Goal: Information Seeking & Learning: Learn about a topic

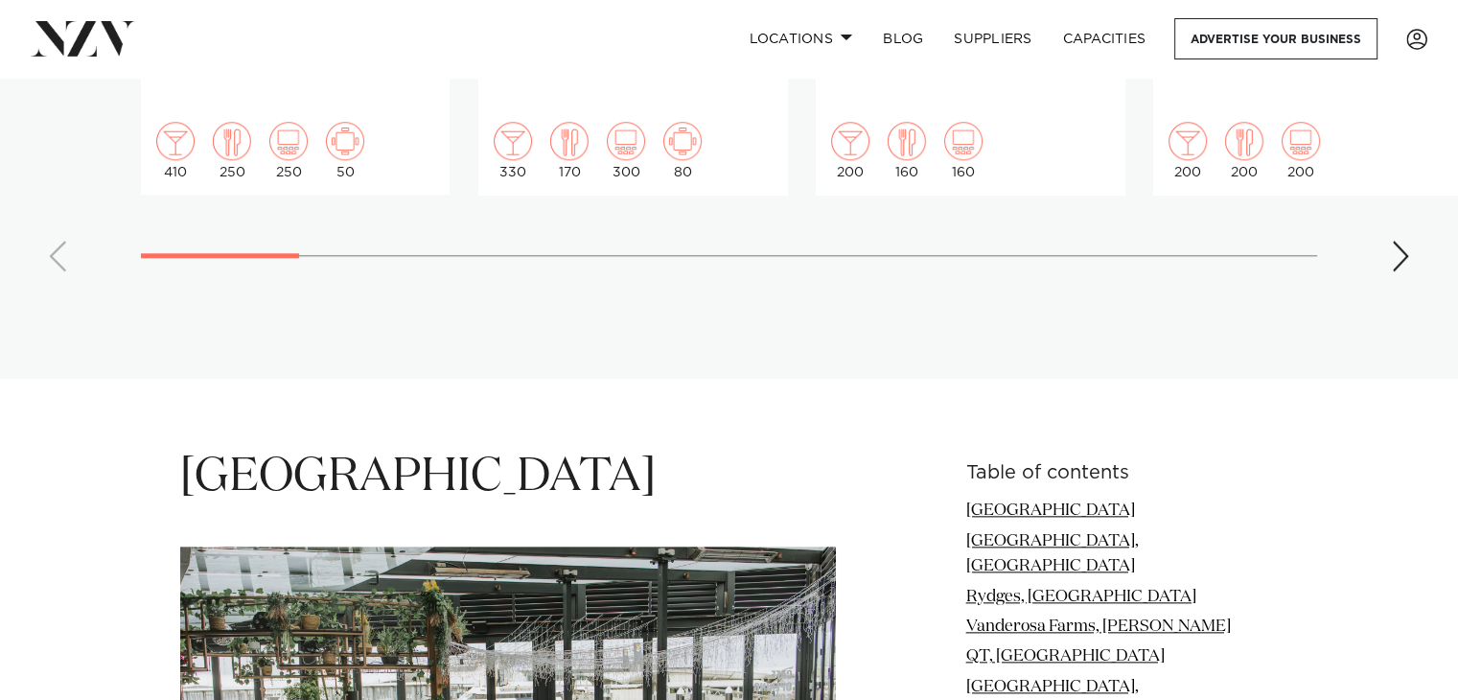
scroll to position [2046, 0]
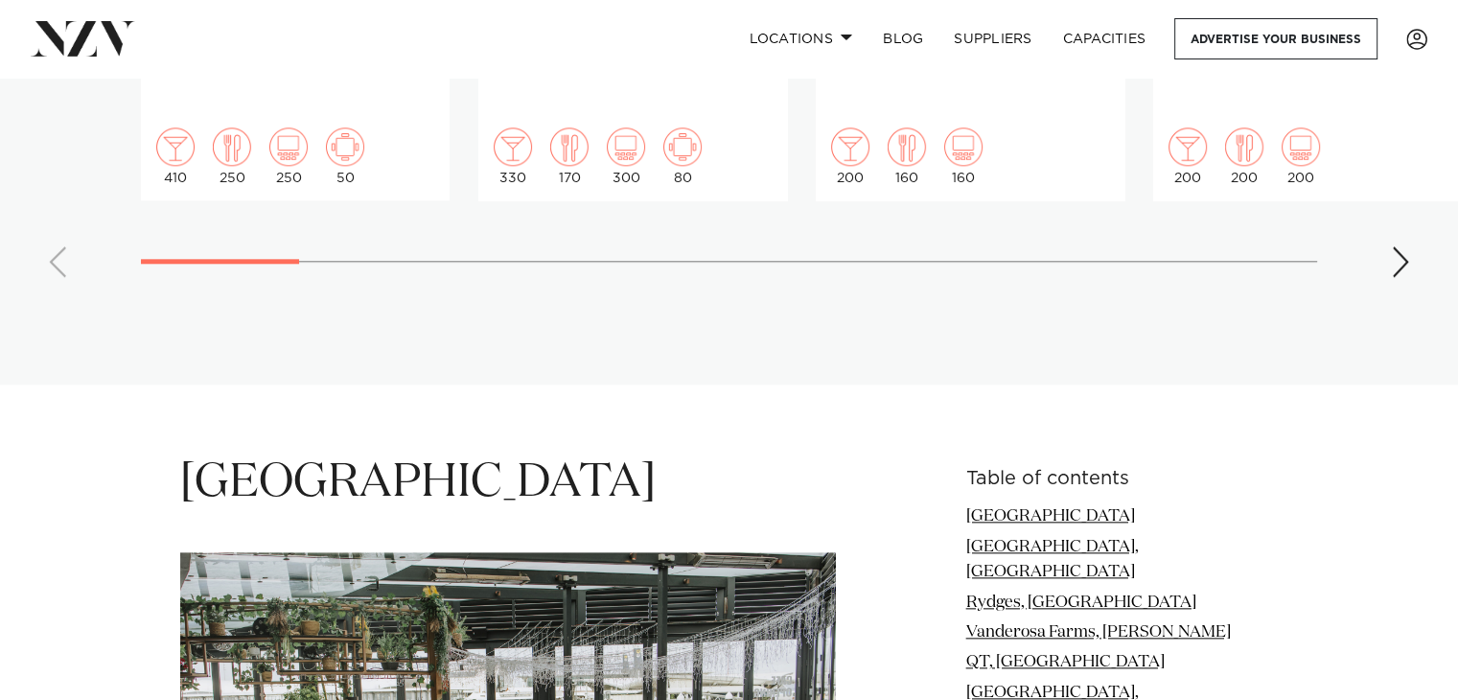
click at [1408, 246] on div "Next slide" at bounding box center [1400, 261] width 19 height 31
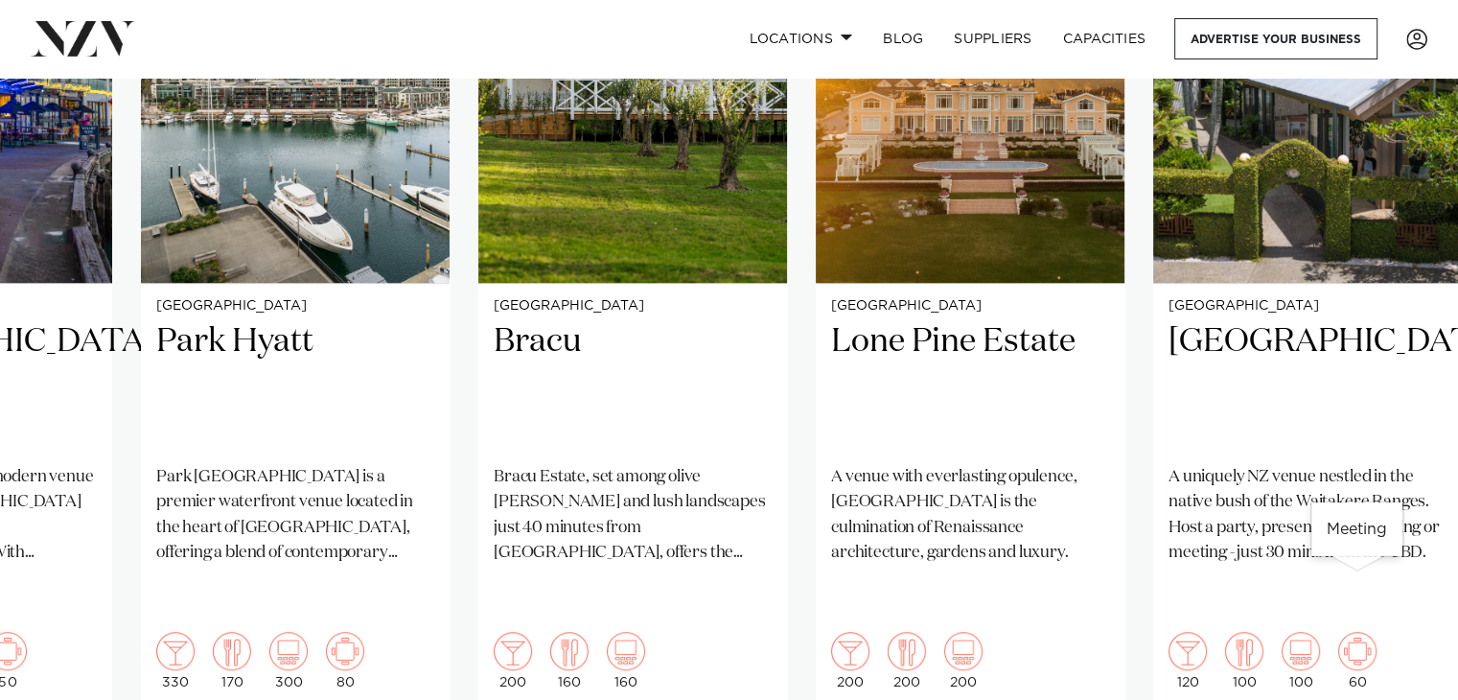
scroll to position [1540, 0]
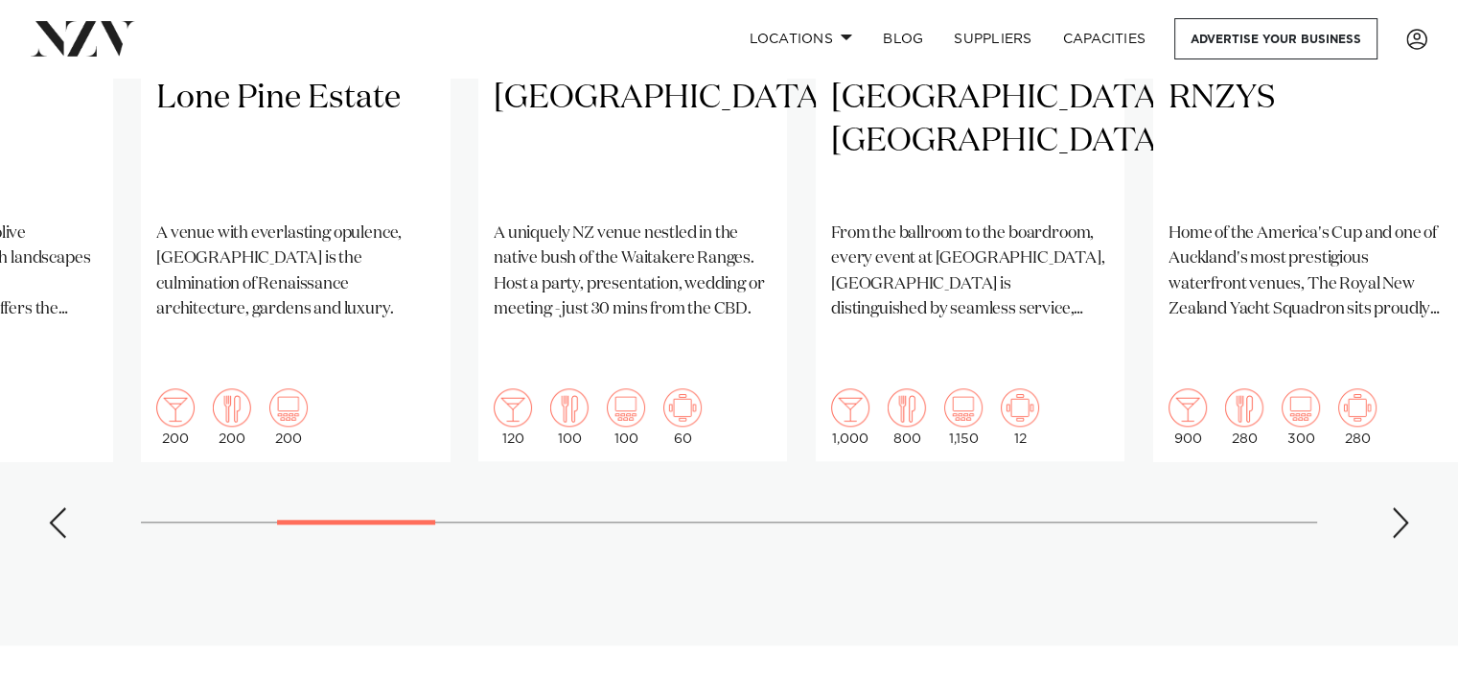
scroll to position [1787, 0]
click at [1402, 505] on div "Next slide" at bounding box center [1400, 520] width 19 height 31
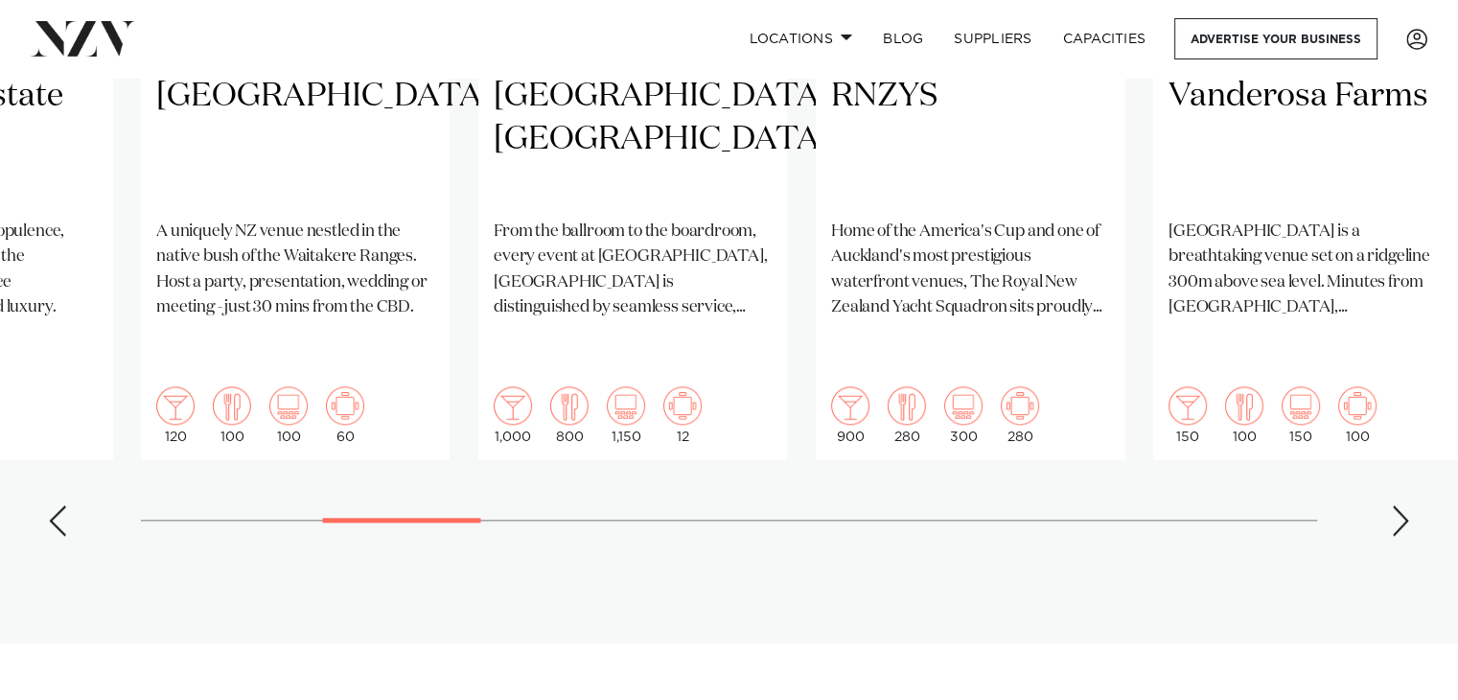
click at [1402, 505] on div "Next slide" at bounding box center [1400, 520] width 19 height 31
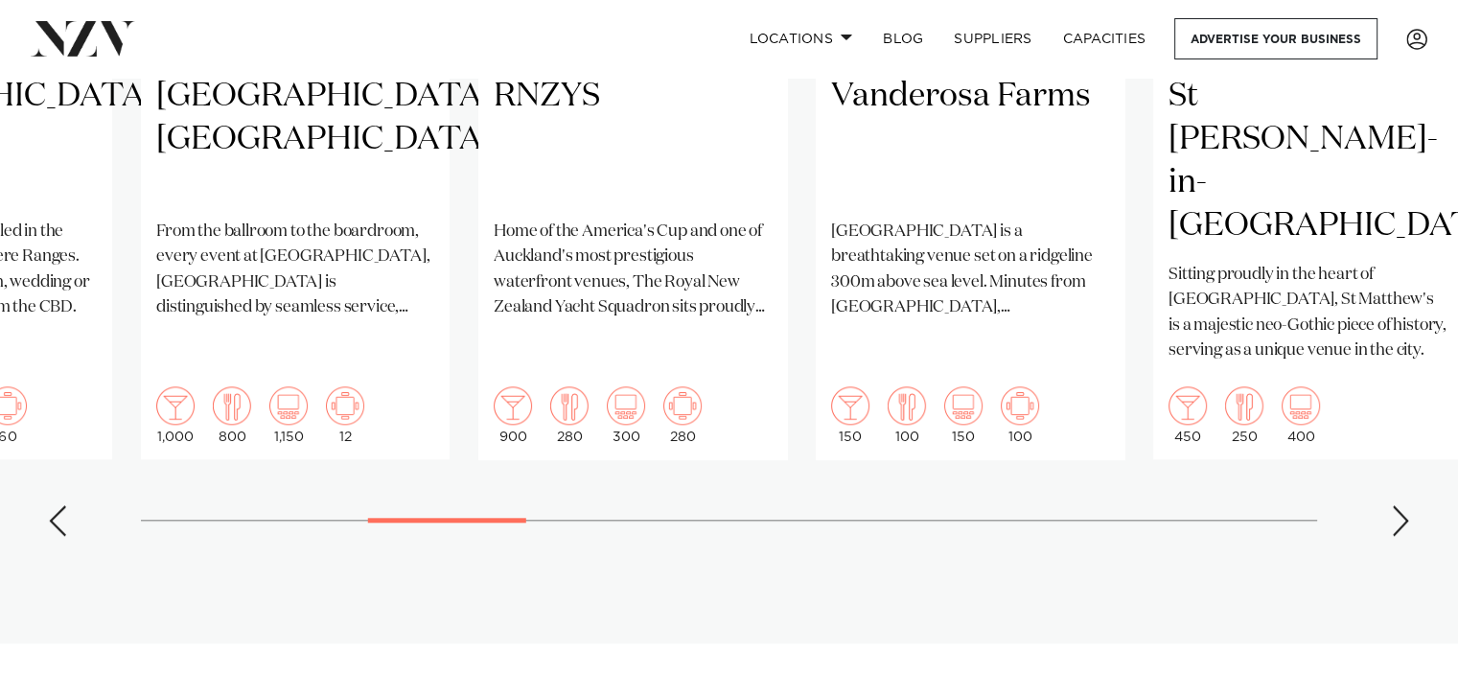
click at [1402, 505] on div "Next slide" at bounding box center [1400, 520] width 19 height 31
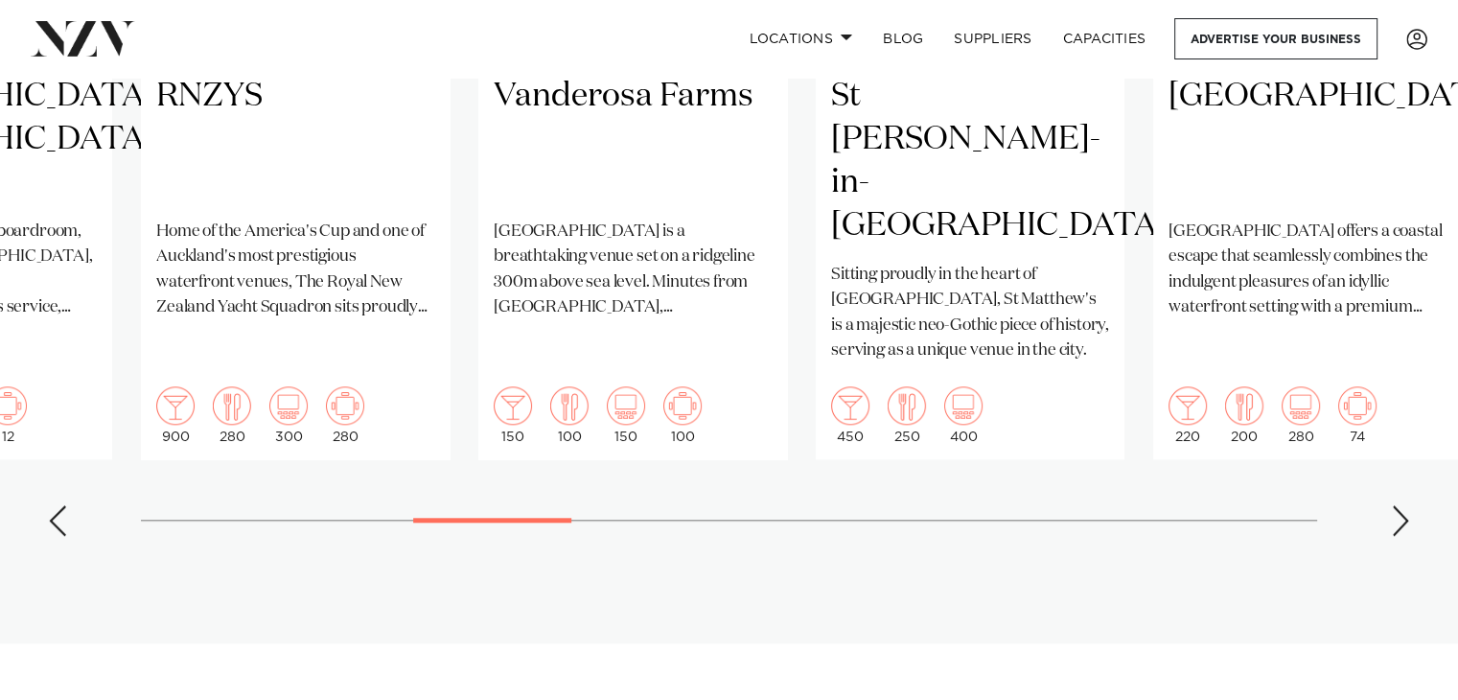
click at [1402, 505] on div "Next slide" at bounding box center [1400, 520] width 19 height 31
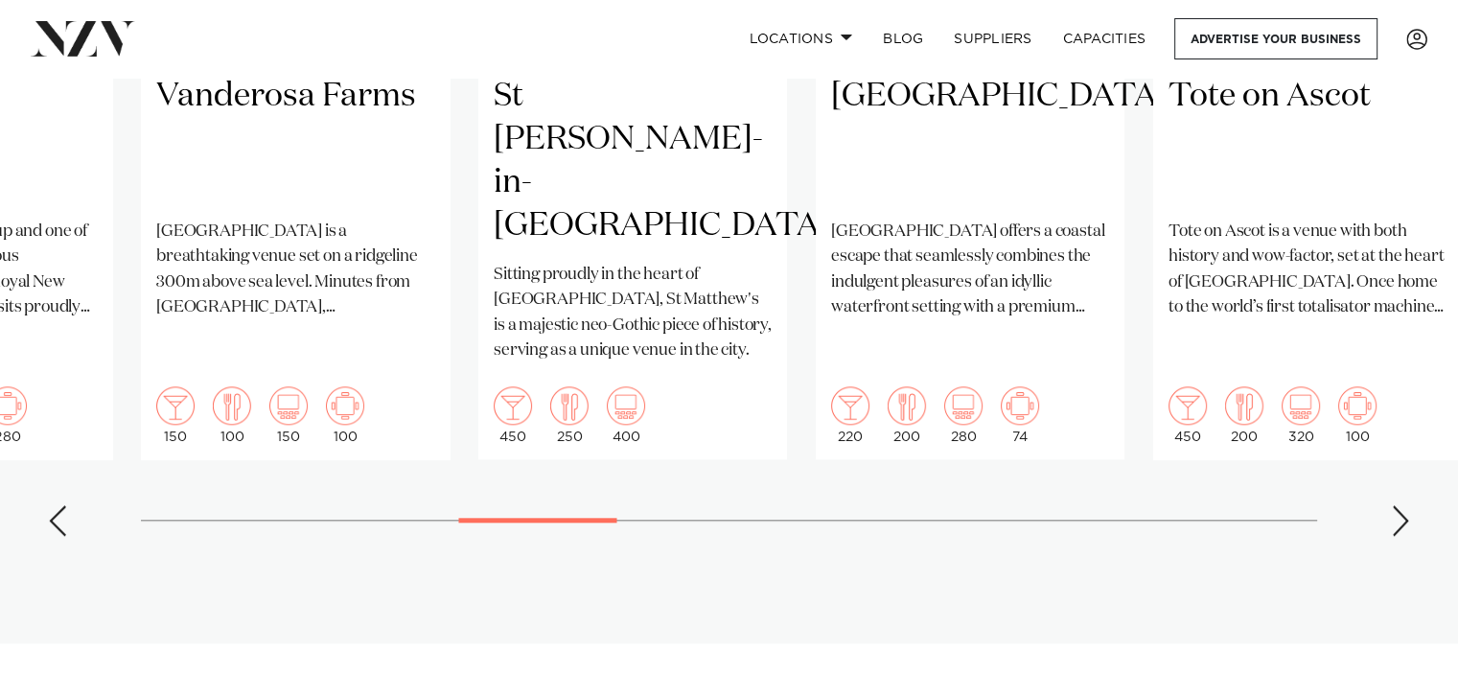
click at [1402, 505] on div "Next slide" at bounding box center [1400, 520] width 19 height 31
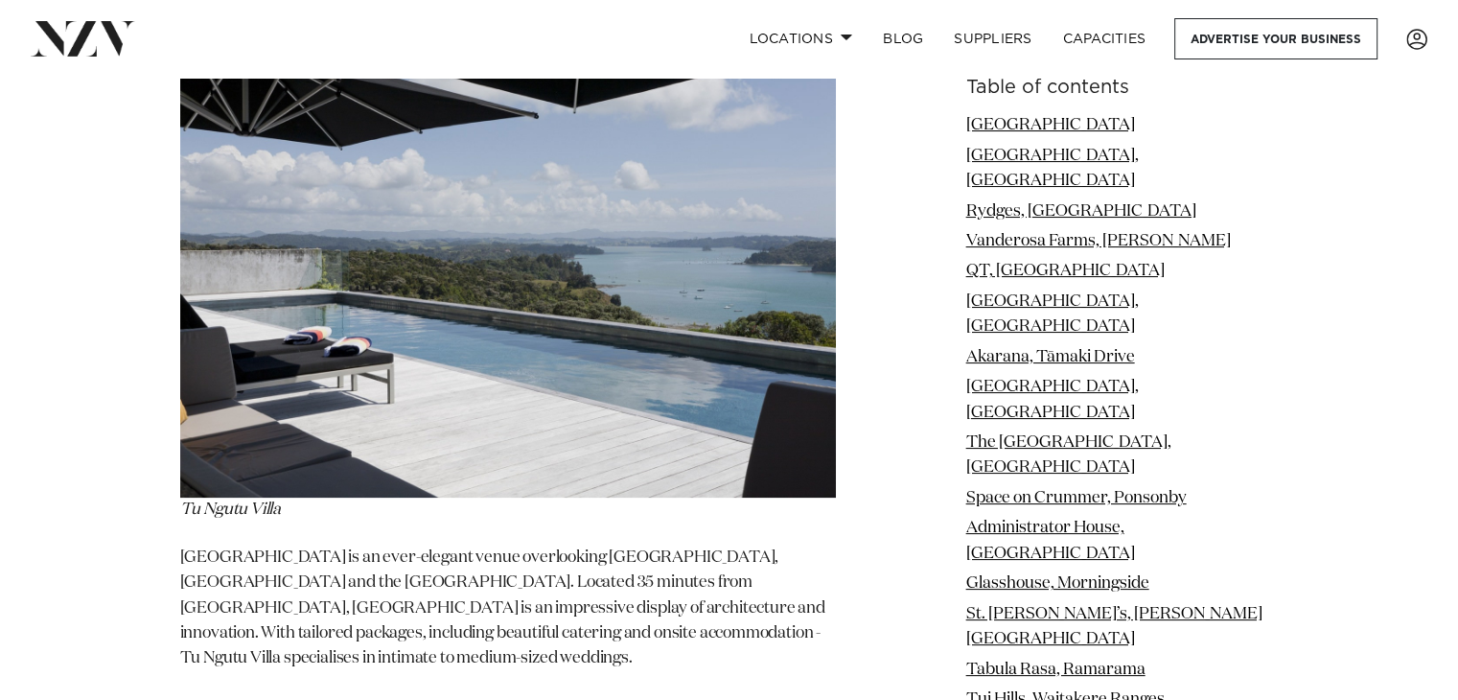
scroll to position [21914, 0]
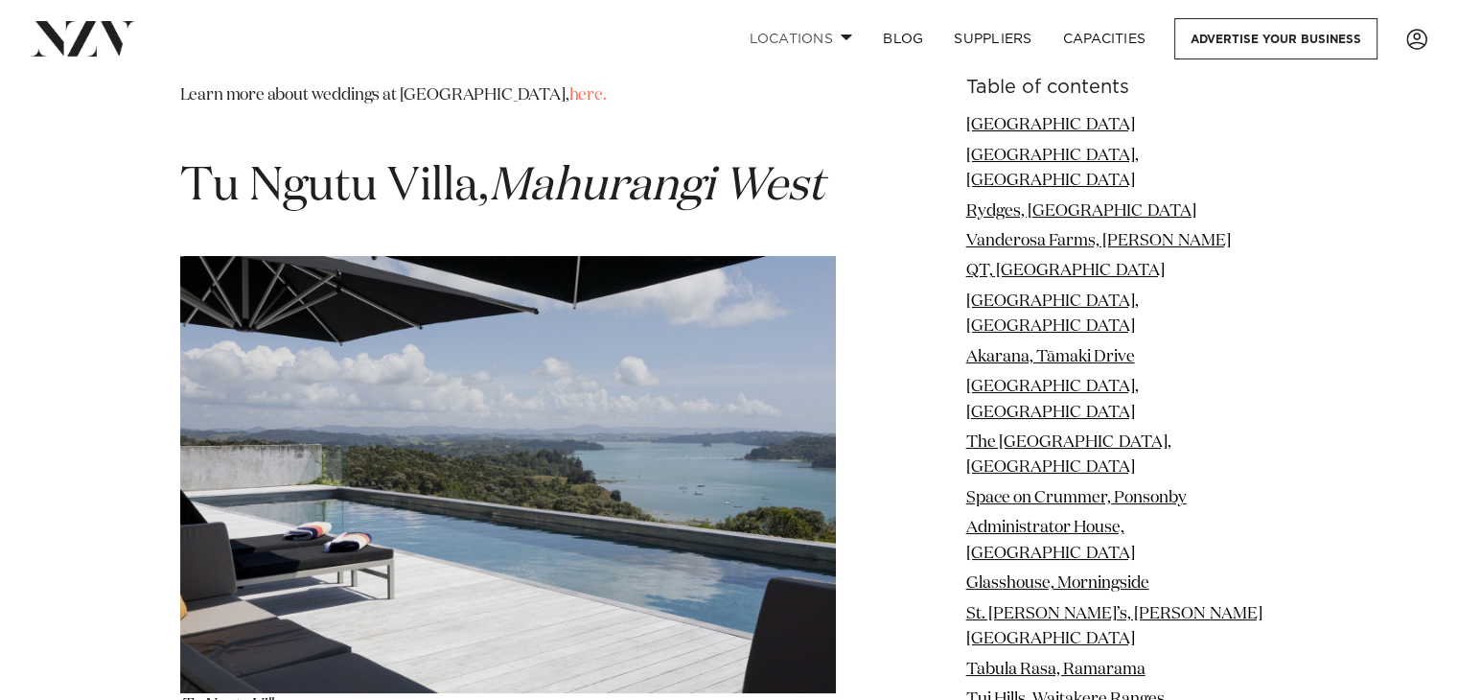
click at [795, 32] on link "Locations" at bounding box center [800, 38] width 134 height 41
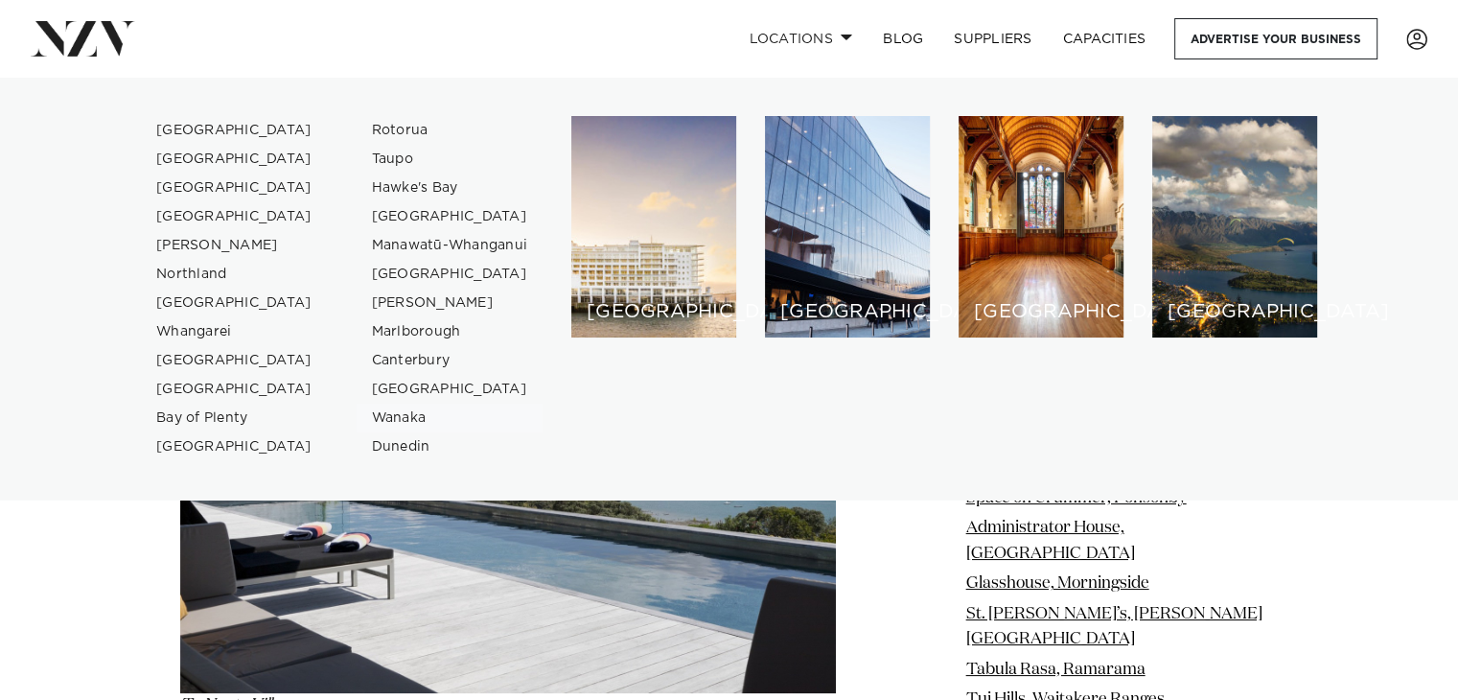
click at [395, 424] on link "Wanaka" at bounding box center [450, 418] width 187 height 29
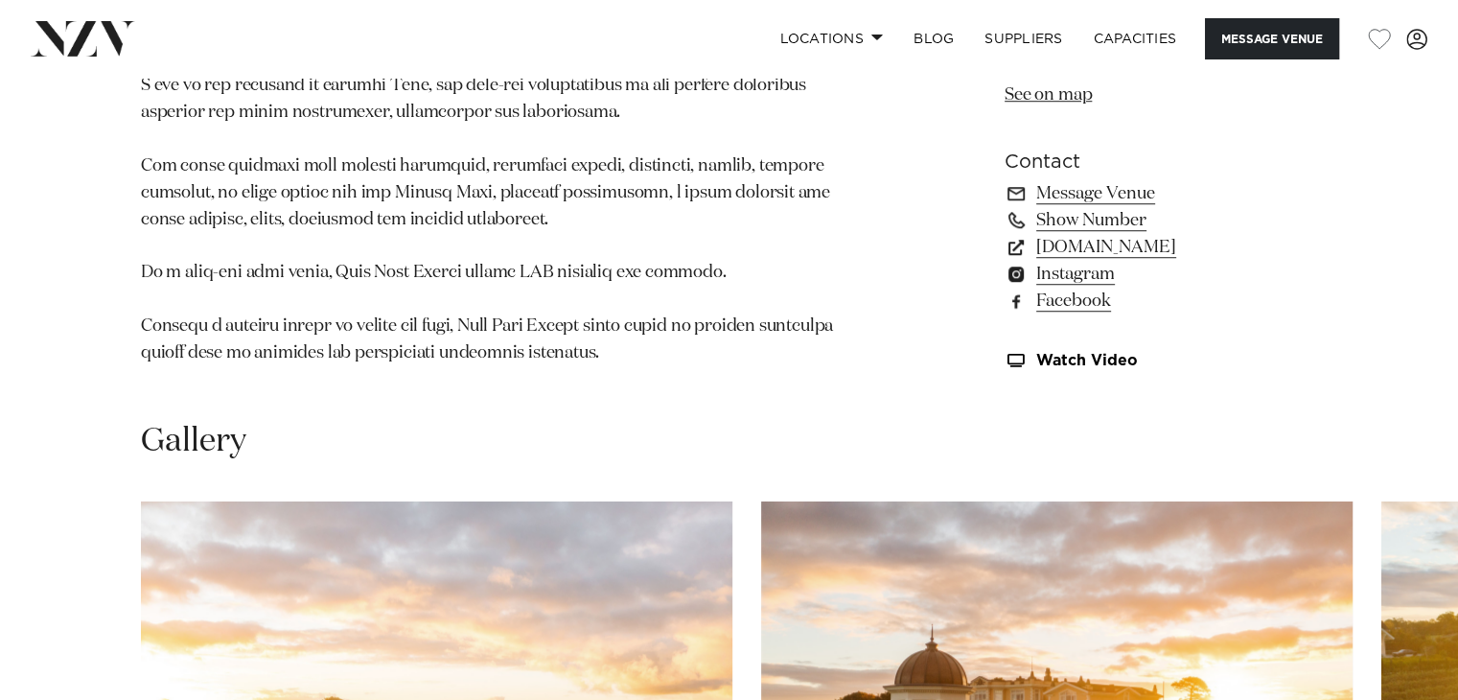
scroll to position [1058, 0]
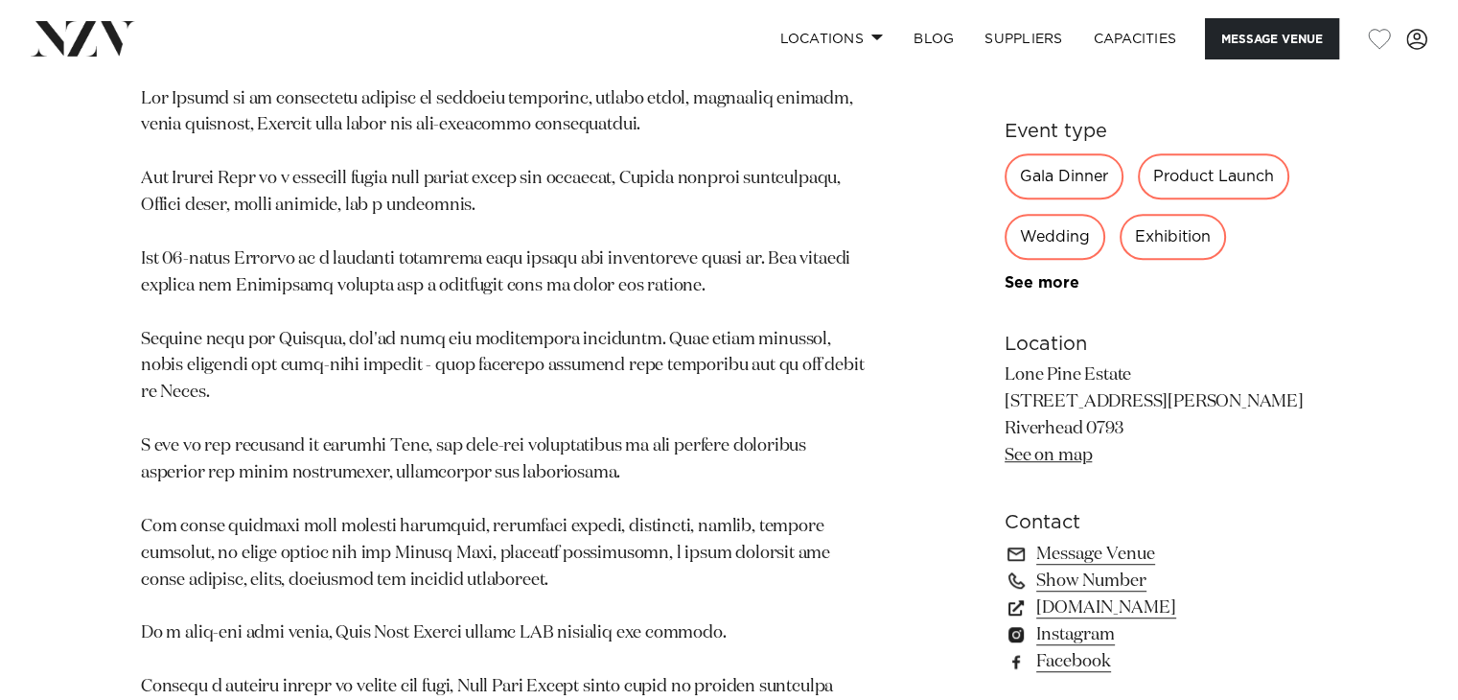
click at [1074, 604] on link "lonepineestate.co.nz" at bounding box center [1161, 607] width 313 height 27
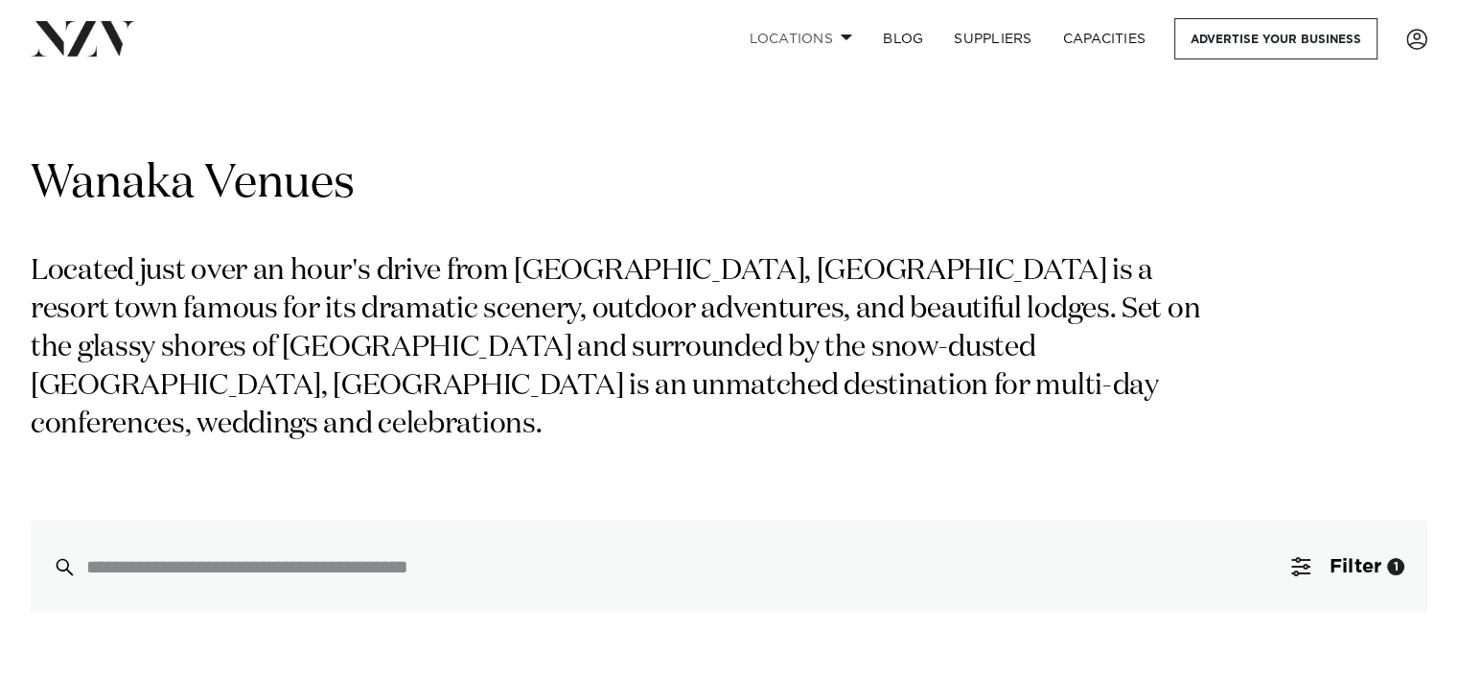
click at [807, 36] on link "Locations" at bounding box center [800, 38] width 134 height 41
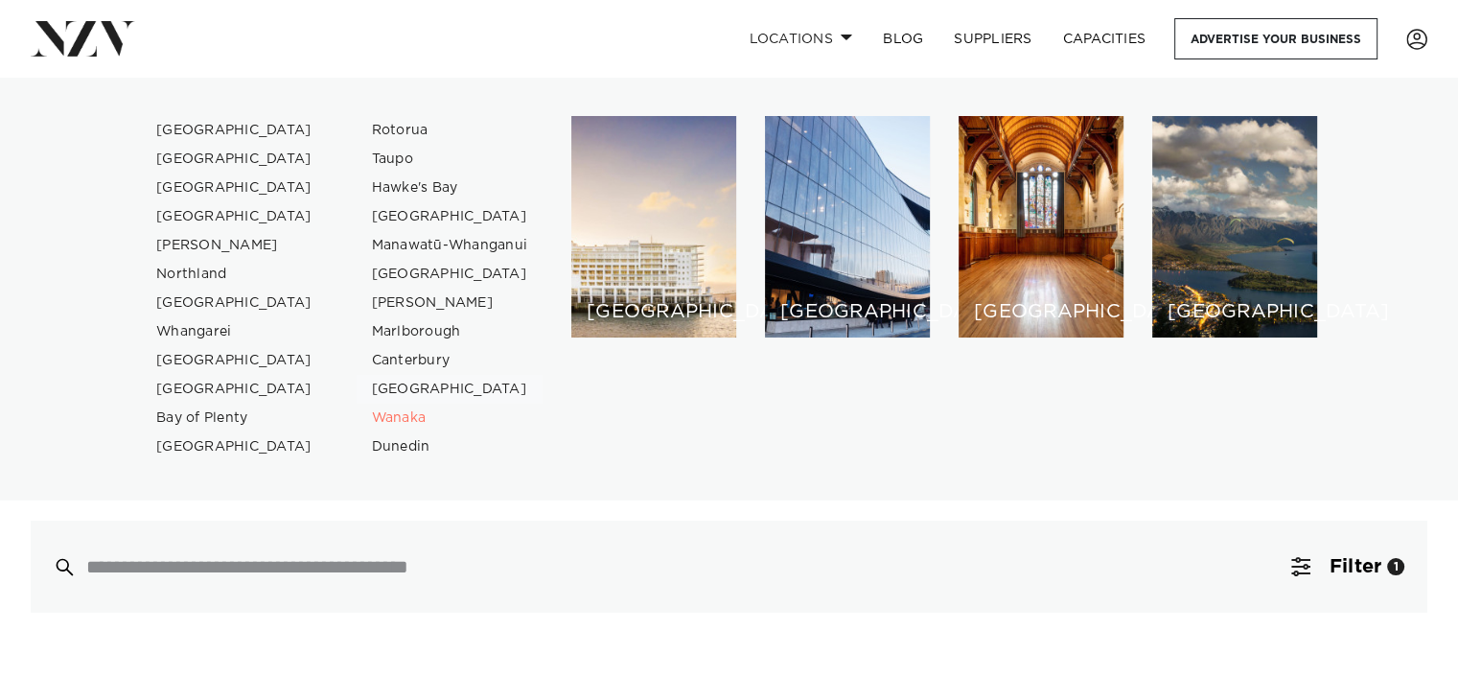
click at [407, 385] on link "[GEOGRAPHIC_DATA]" at bounding box center [450, 389] width 187 height 29
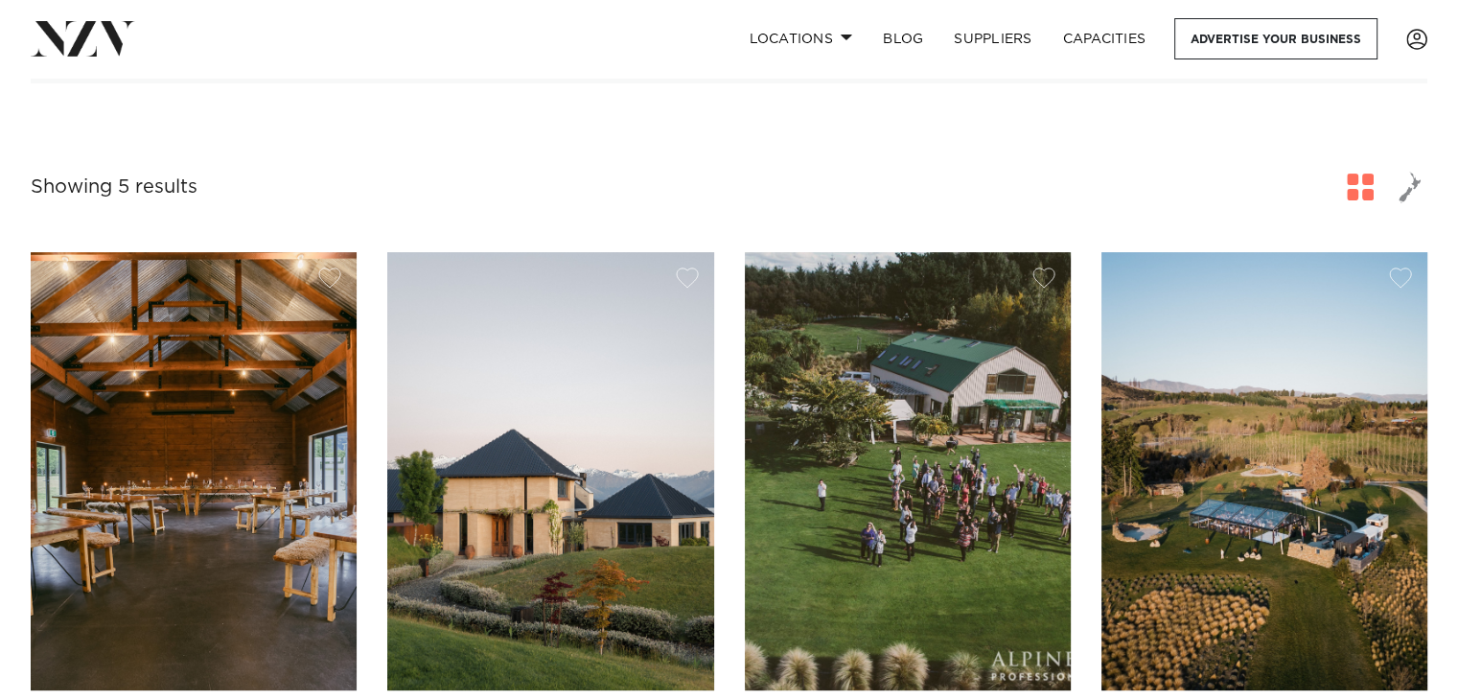
scroll to position [602, 0]
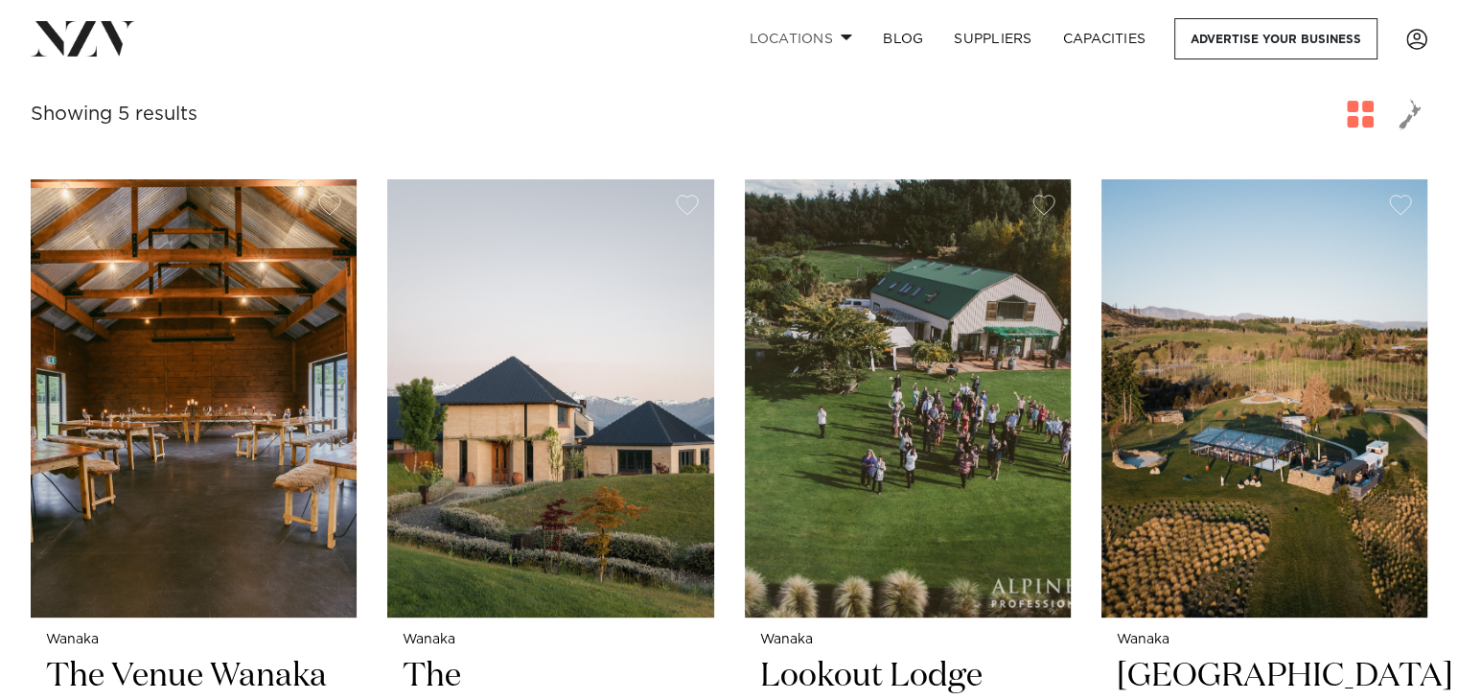
click at [832, 35] on link "Locations" at bounding box center [800, 38] width 134 height 41
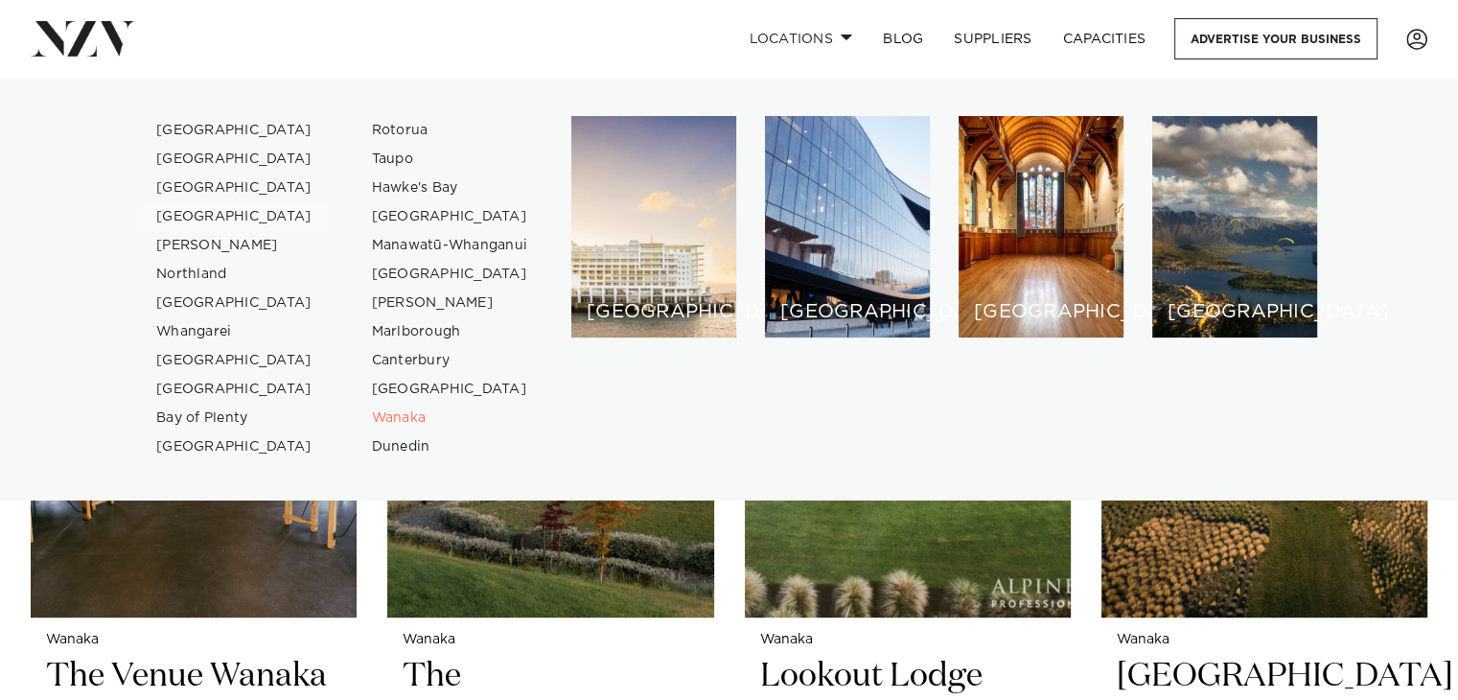
click at [196, 217] on link "[GEOGRAPHIC_DATA]" at bounding box center [234, 216] width 187 height 29
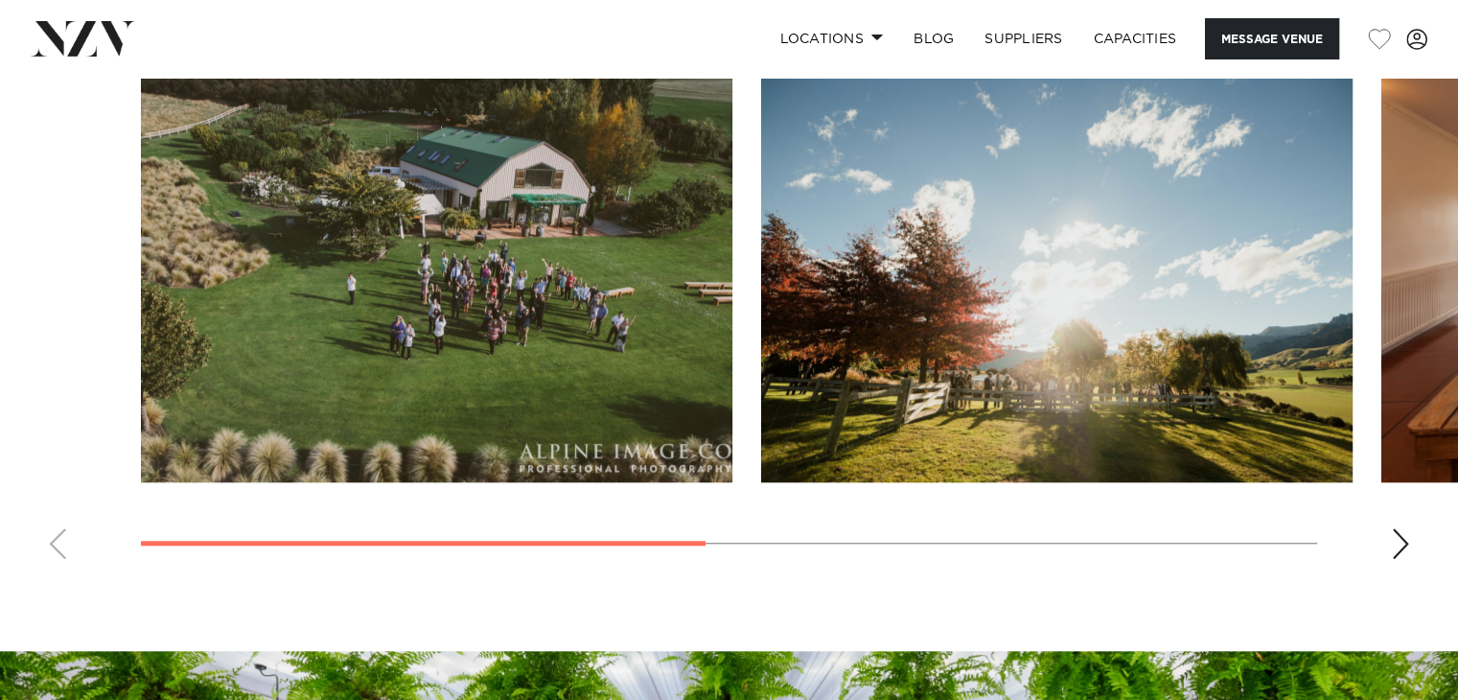
scroll to position [1506, 0]
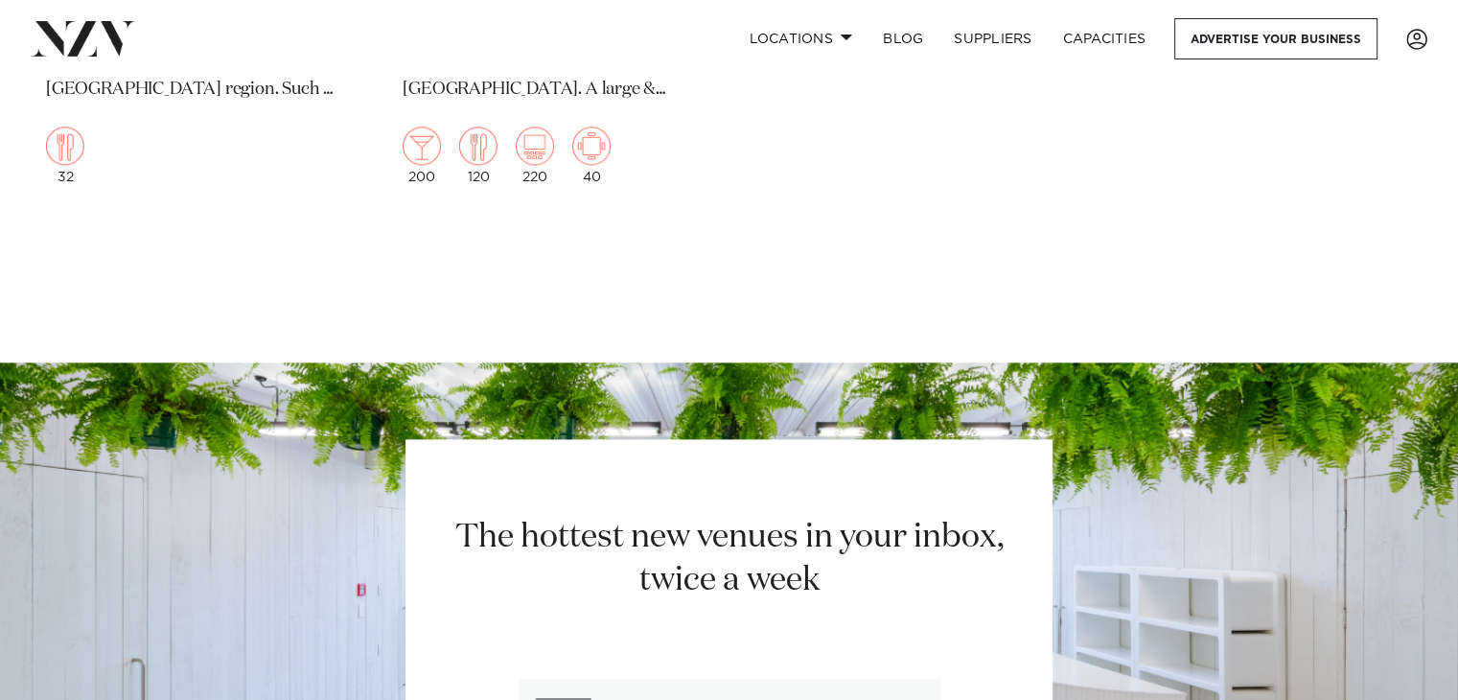
scroll to position [2269, 0]
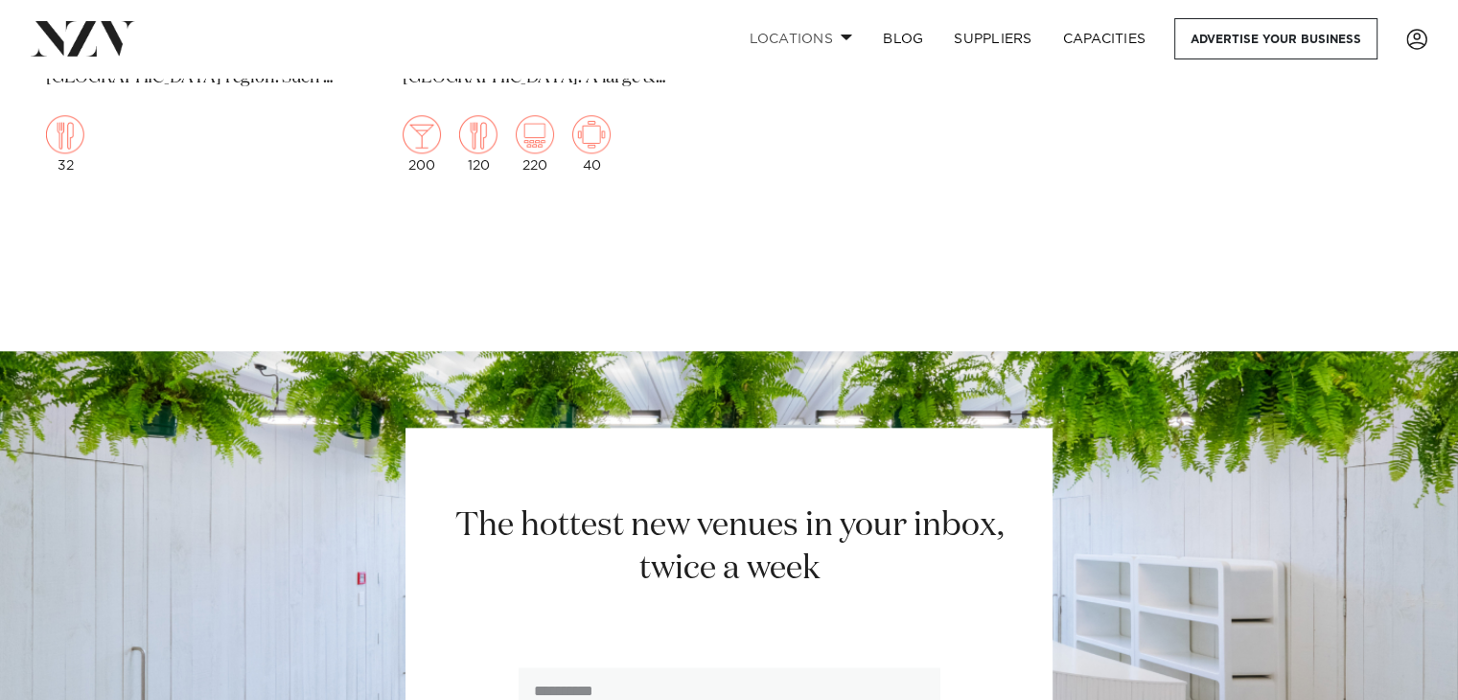
click at [801, 35] on link "Locations" at bounding box center [800, 38] width 134 height 41
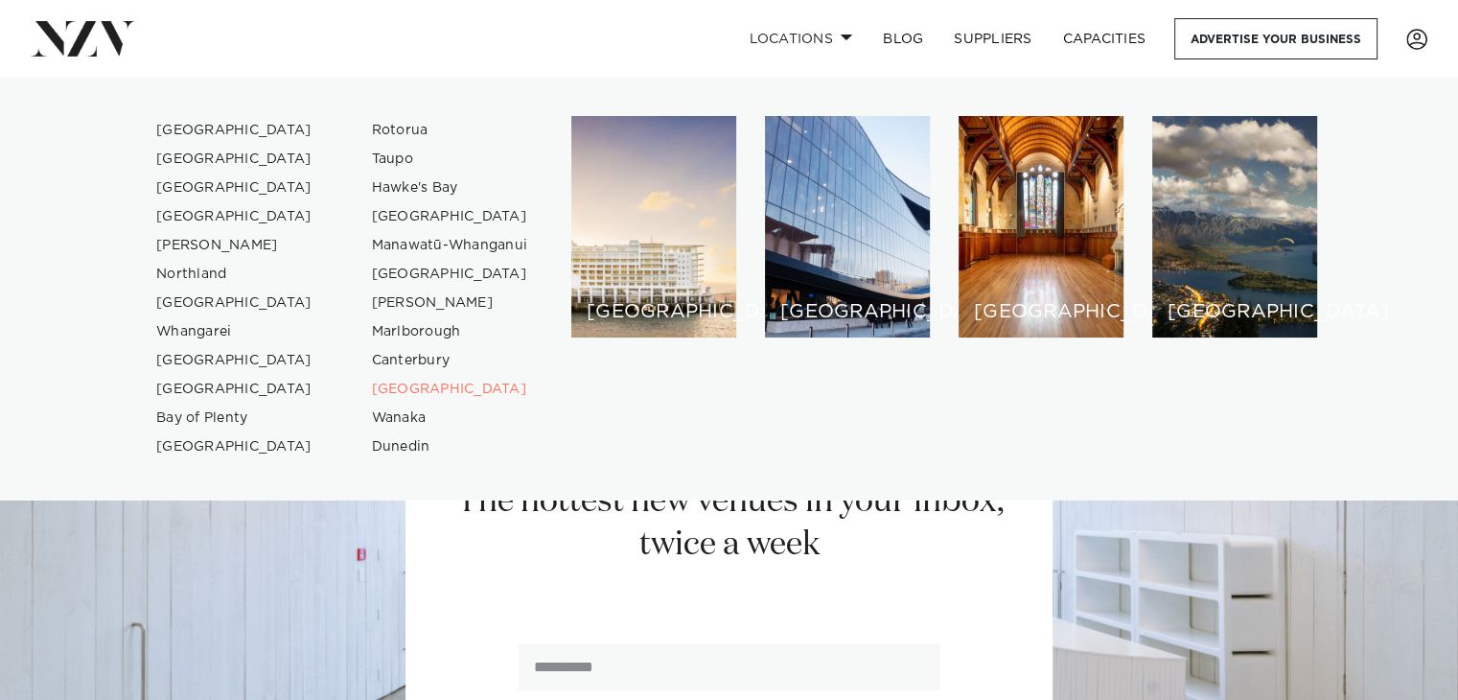
scroll to position [2293, 0]
click at [226, 359] on link "[GEOGRAPHIC_DATA]" at bounding box center [234, 360] width 187 height 29
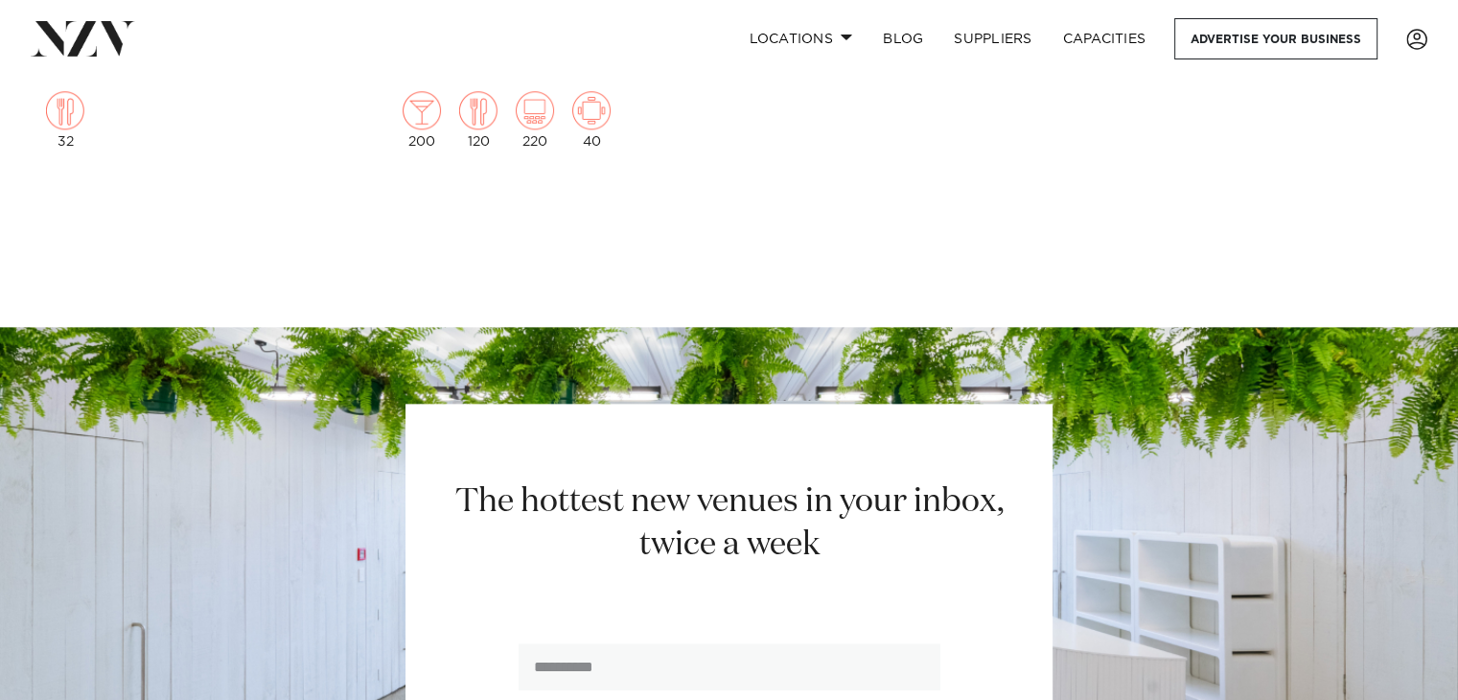
scroll to position [2284, 0]
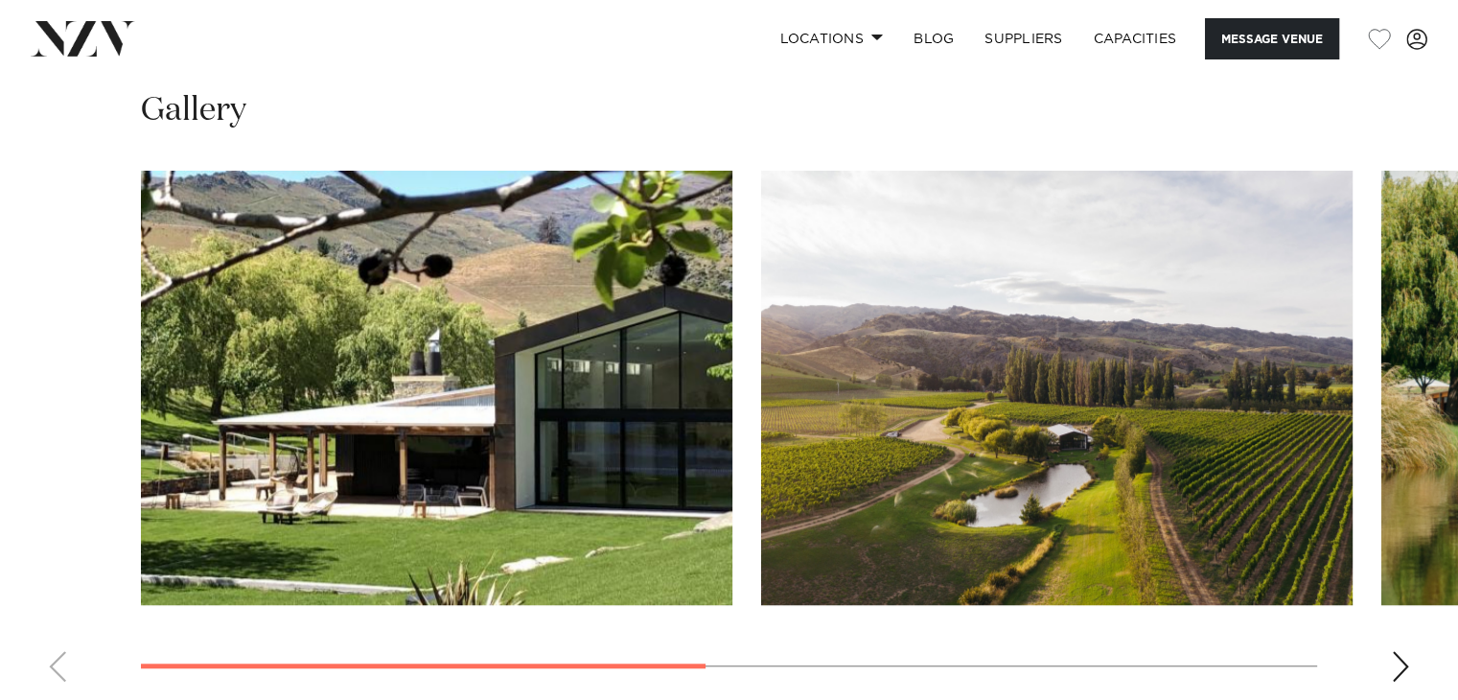
scroll to position [1382, 0]
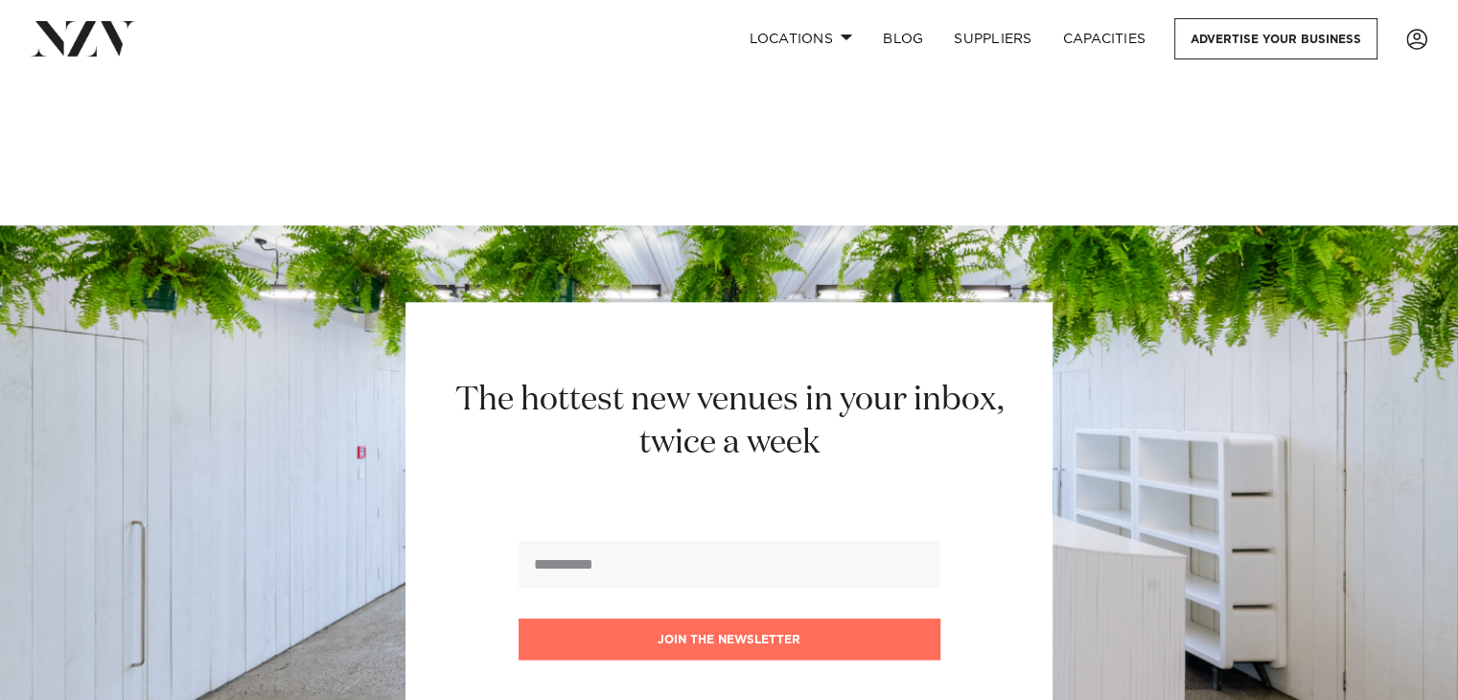
scroll to position [1695, 0]
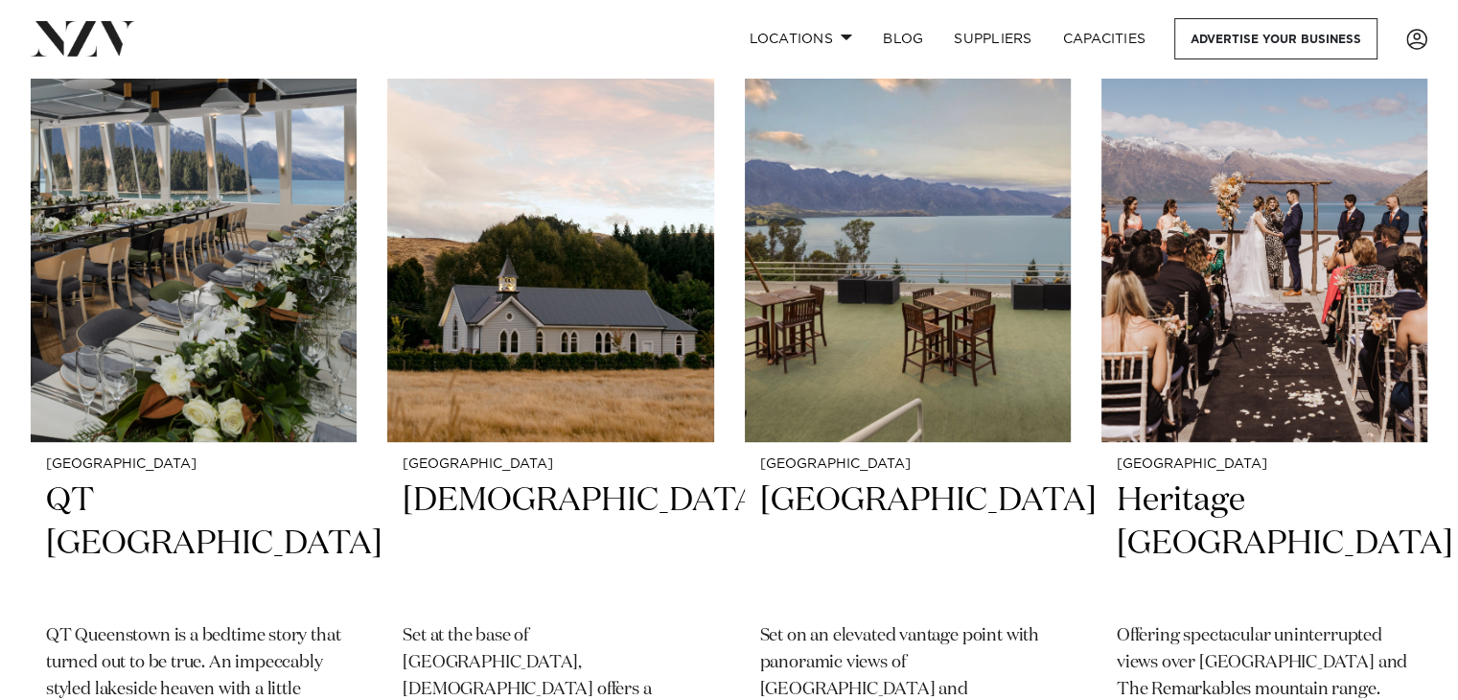
scroll to position [947, 0]
